Goal: Complete application form

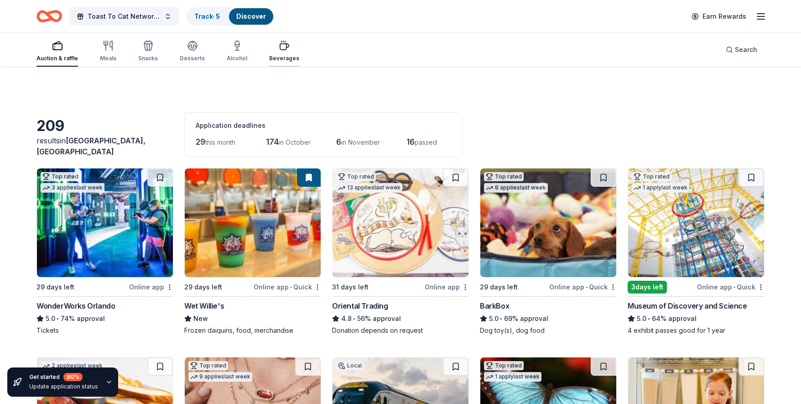
scroll to position [7908, 0]
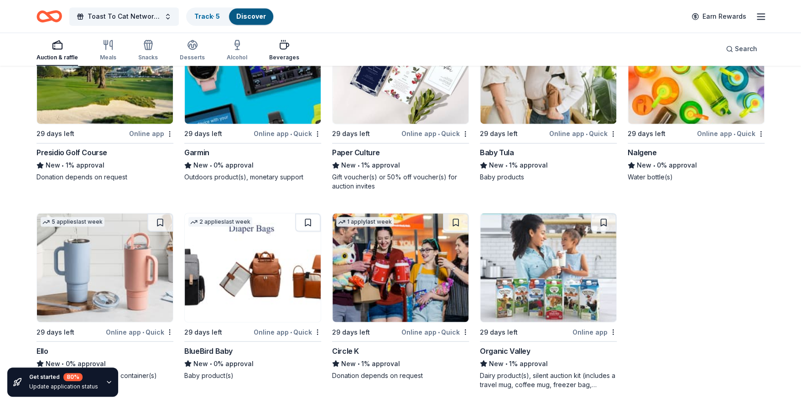
click at [281, 49] on icon "button" at bounding box center [284, 44] width 11 height 11
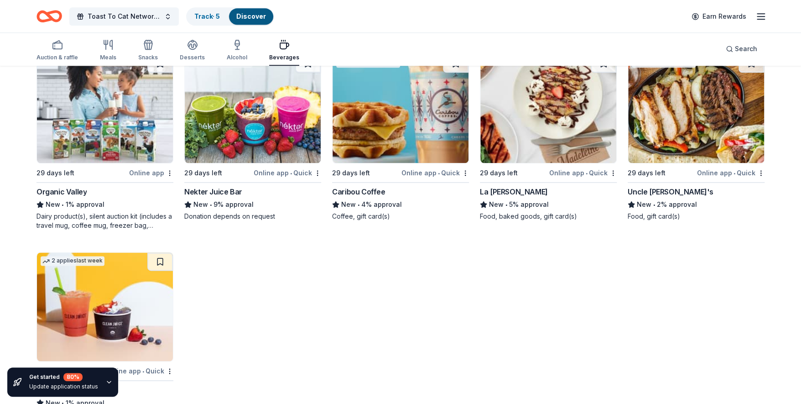
scroll to position [503, 0]
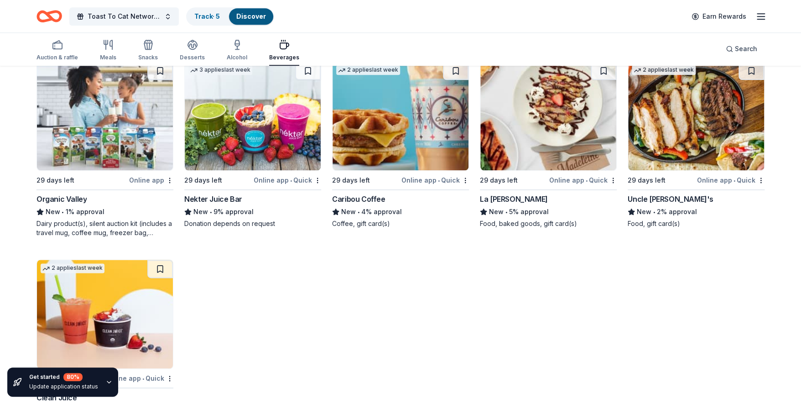
click at [360, 151] on img at bounding box center [401, 116] width 136 height 109
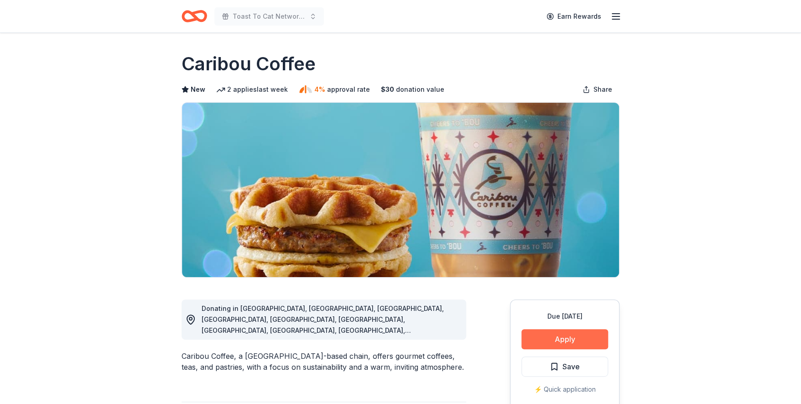
click at [559, 338] on button "Apply" at bounding box center [564, 339] width 87 height 20
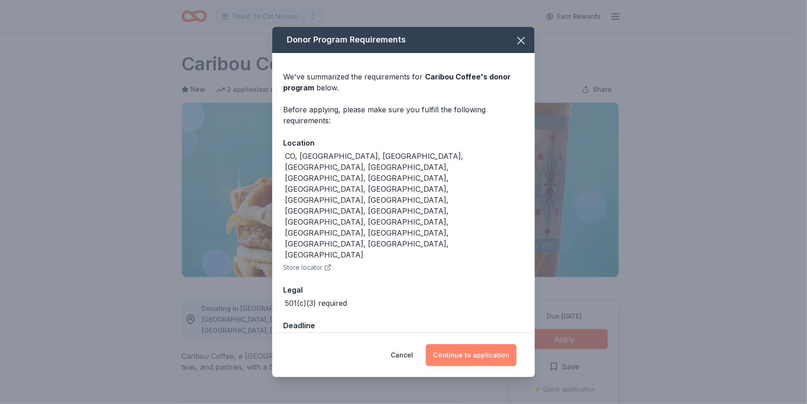
click at [473, 344] on button "Continue to application" at bounding box center [471, 355] width 91 height 22
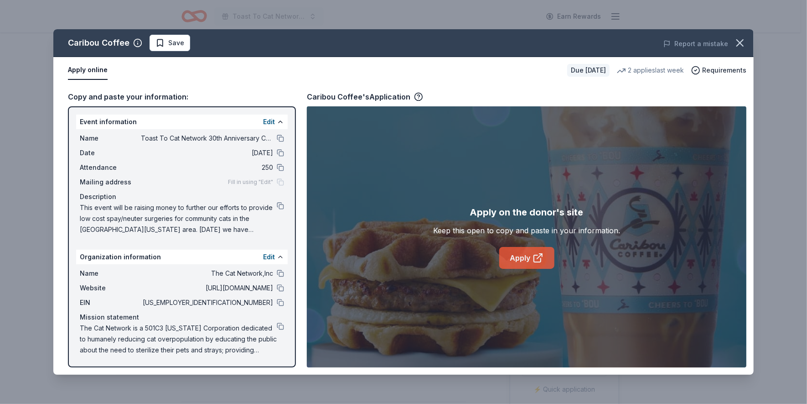
click at [524, 268] on link "Apply" at bounding box center [526, 258] width 55 height 22
